Goal: Task Accomplishment & Management: Manage account settings

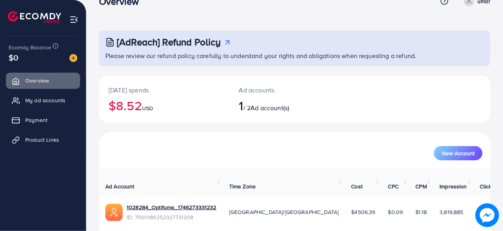
scroll to position [40, 0]
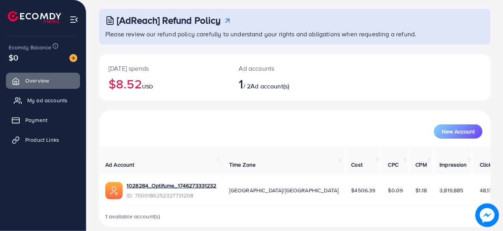
click at [57, 100] on span "My ad accounts" at bounding box center [47, 100] width 40 height 8
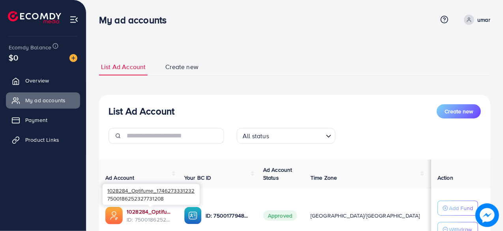
click at [145, 212] on link "1028284_Optifume_1746273331232" at bounding box center [149, 212] width 45 height 8
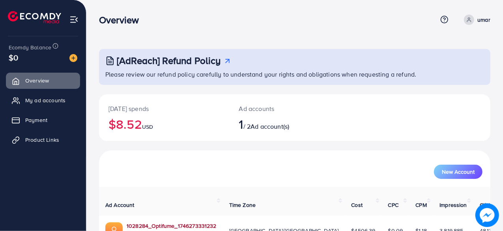
click at [178, 222] on link "1028284_Optifume_1746273331232" at bounding box center [172, 226] width 90 height 8
